Goal: Information Seeking & Learning: Check status

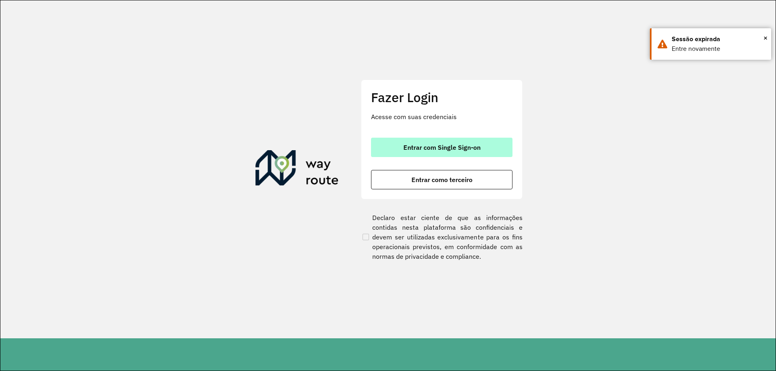
click at [414, 153] on button "Entrar com Single Sign-on" at bounding box center [441, 147] width 141 height 19
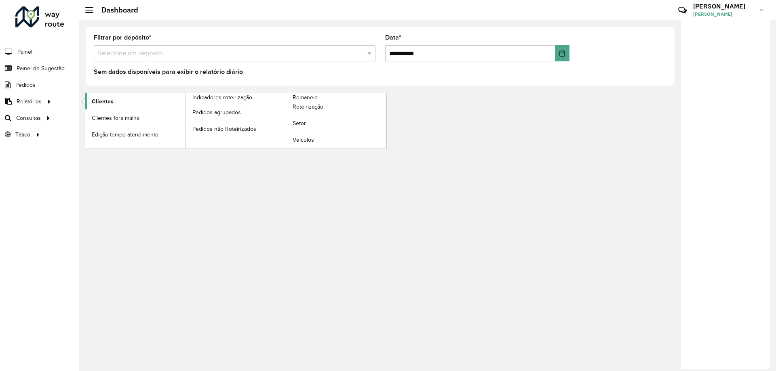
click at [135, 107] on link "Clientes" at bounding box center [135, 101] width 100 height 16
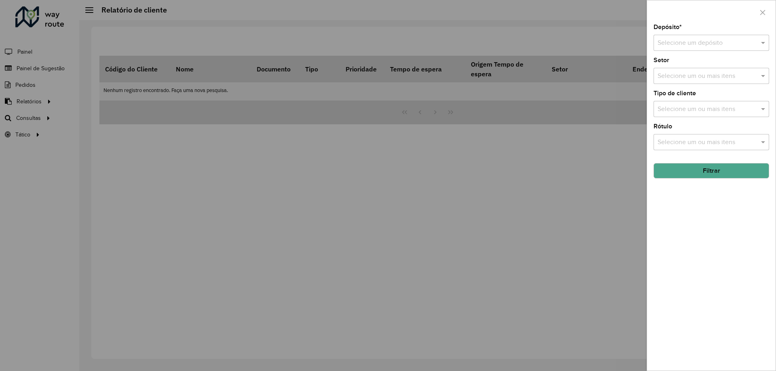
click at [673, 48] on input "text" at bounding box center [702, 43] width 91 height 10
click at [680, 82] on span "CDD Salvador" at bounding box center [676, 79] width 39 height 7
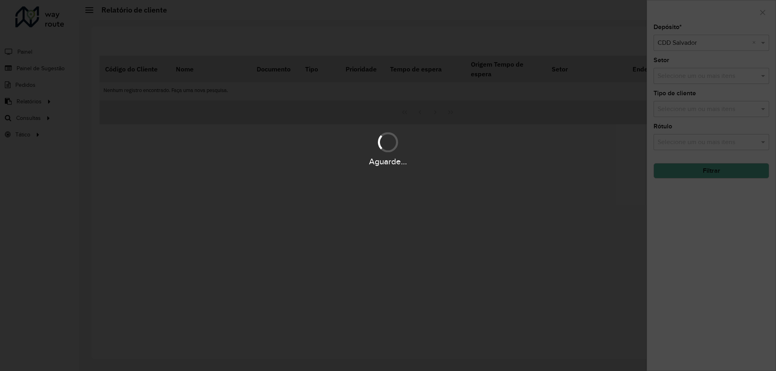
click at [692, 238] on div "Aguarde..." at bounding box center [388, 185] width 776 height 371
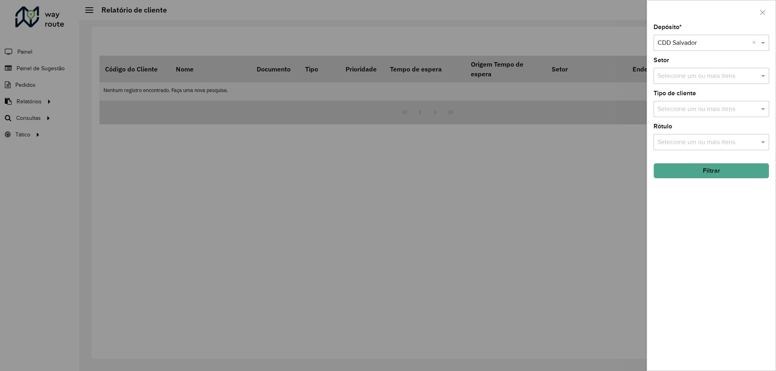
click at [699, 170] on button "Filtrar" at bounding box center [711, 170] width 116 height 15
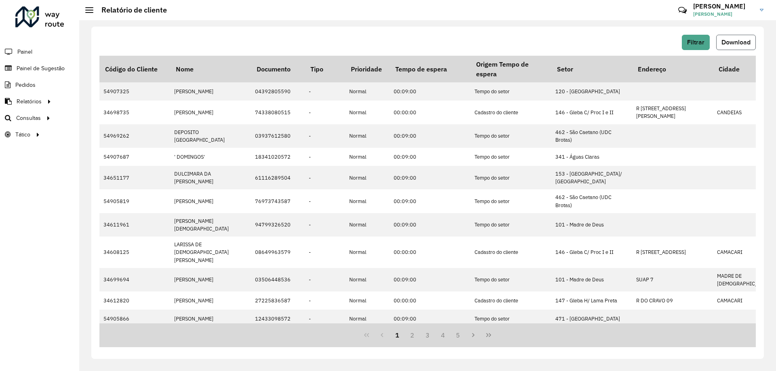
click at [737, 36] on button "Download" at bounding box center [736, 42] width 40 height 15
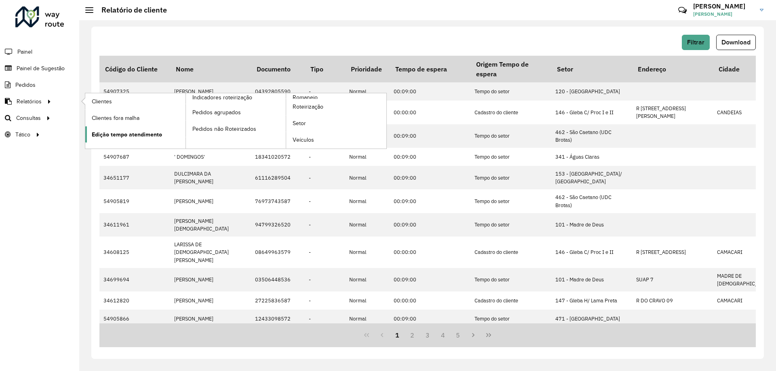
click at [143, 137] on span "Edição tempo atendimento" at bounding box center [127, 134] width 70 height 8
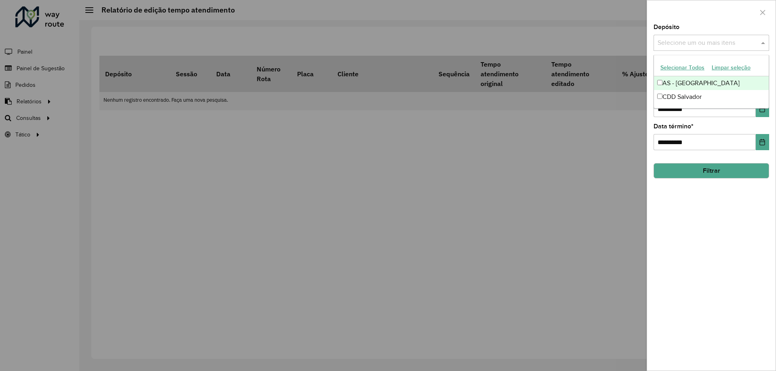
click at [679, 45] on input "text" at bounding box center [706, 43] width 103 height 10
click at [688, 94] on div "CDD Salvador" at bounding box center [711, 97] width 115 height 14
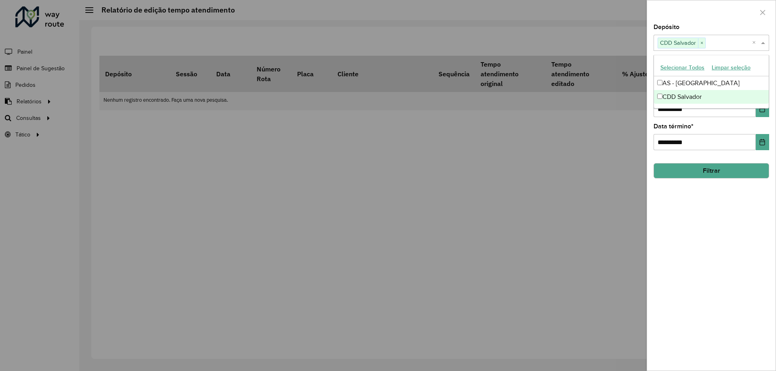
click at [700, 173] on button "Filtrar" at bounding box center [711, 170] width 116 height 15
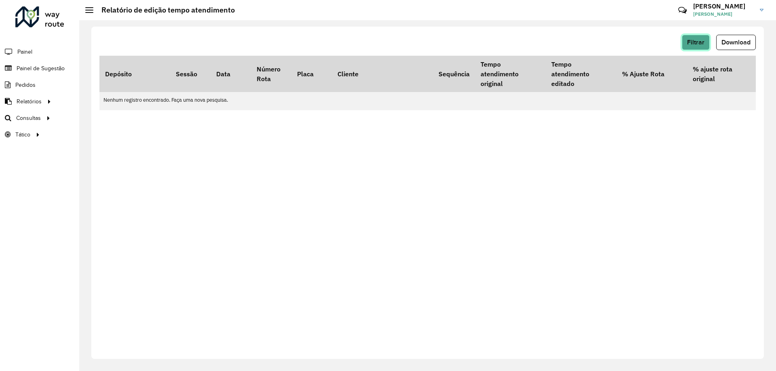
click at [693, 40] on span "Filtrar" at bounding box center [695, 42] width 17 height 7
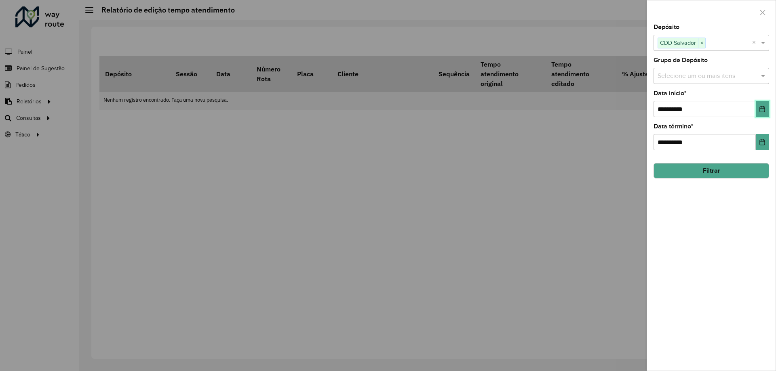
click at [759, 111] on icon "Choose Date" at bounding box center [762, 109] width 6 height 6
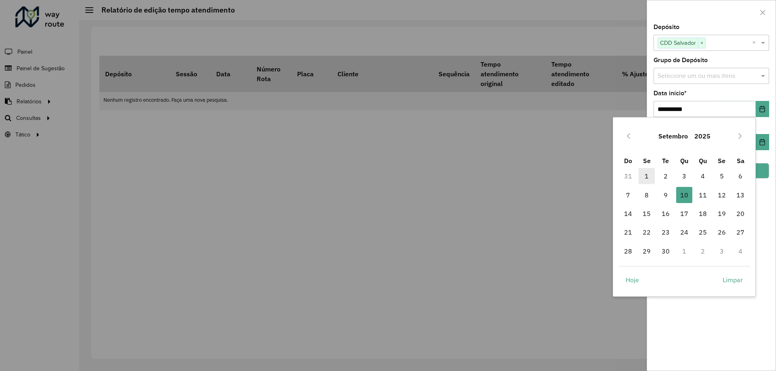
click at [645, 176] on span "1" at bounding box center [646, 176] width 16 height 16
type input "**********"
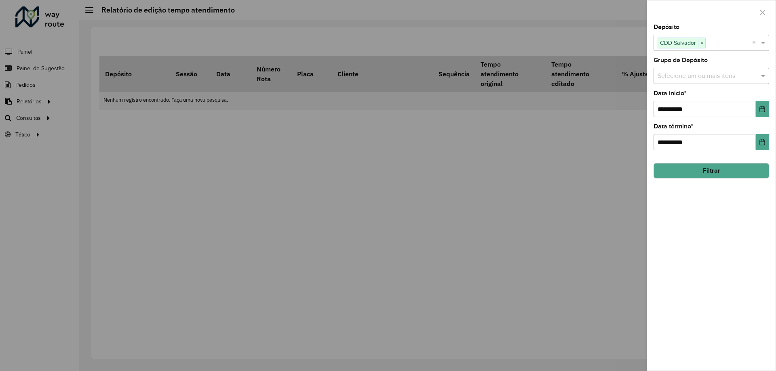
click at [748, 170] on button "Filtrar" at bounding box center [711, 170] width 116 height 15
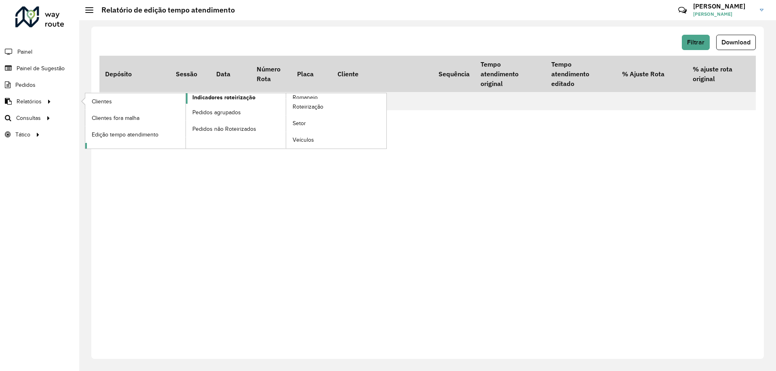
click at [247, 99] on span "Indicadores roteirização" at bounding box center [223, 97] width 63 height 8
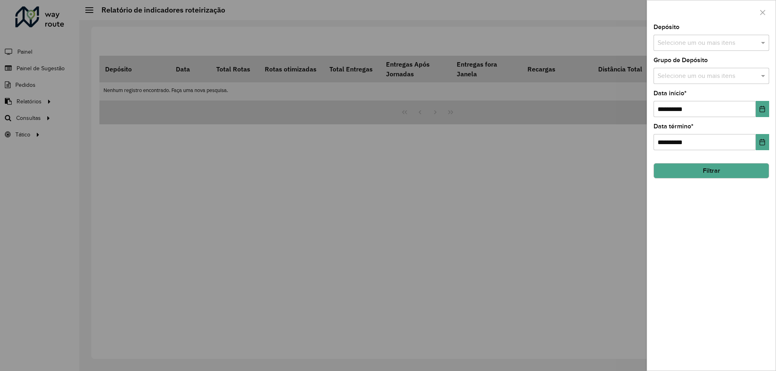
click at [708, 50] on div "Selecione um ou mais itens" at bounding box center [711, 43] width 116 height 16
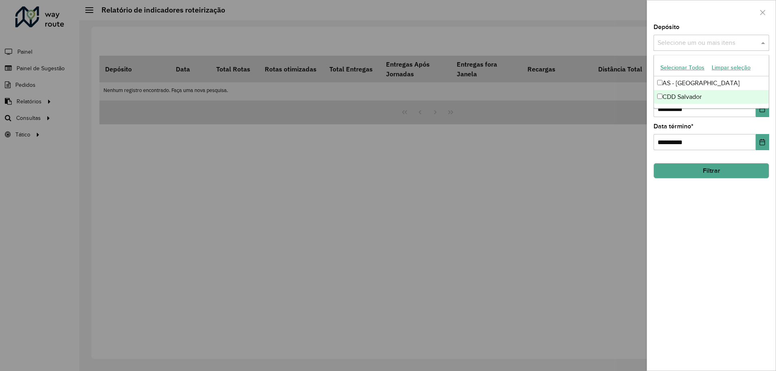
click at [690, 93] on div "CDD Salvador" at bounding box center [711, 97] width 115 height 14
click at [702, 164] on hb-field-button "Filtrar" at bounding box center [711, 168] width 116 height 22
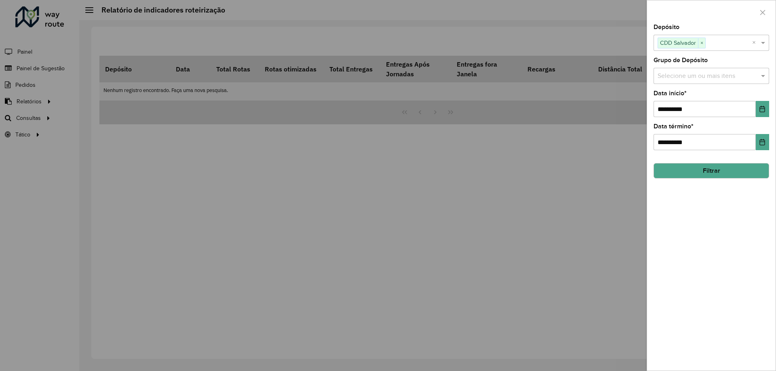
click at [704, 171] on button "Filtrar" at bounding box center [711, 170] width 116 height 15
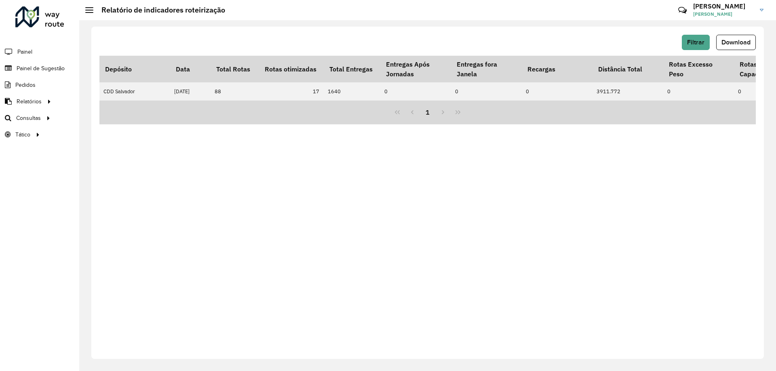
drag, startPoint x: 203, startPoint y: 101, endPoint x: 238, endPoint y: 102, distance: 34.8
click at [238, 101] on div "Depósito Data Total Rotas Rotas otimizadas Total Entregas Entregas Após Jornada…" at bounding box center [427, 78] width 656 height 45
click at [207, 142] on div "Filtrar Download Depósito Data Total Rotas Rotas otimizadas Total Entregas Entr…" at bounding box center [427, 193] width 672 height 332
